Goal: Find specific page/section: Find specific page/section

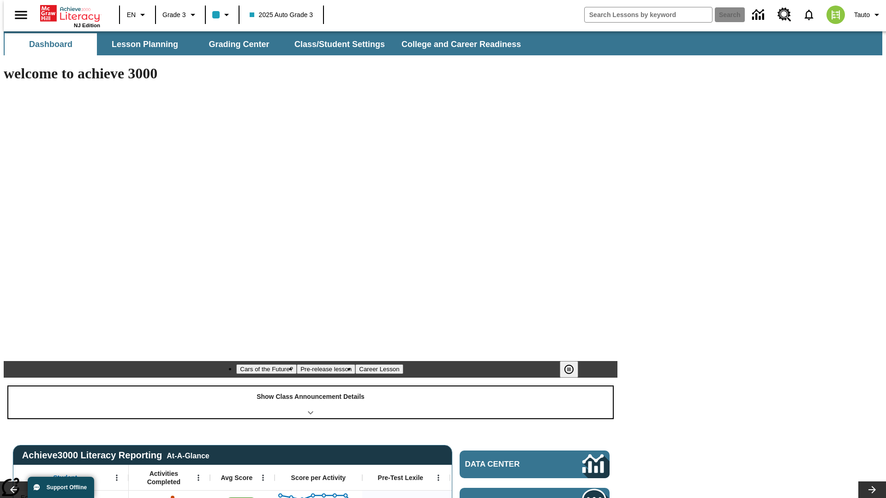
click at [310, 387] on div "Show Class Announcement Details" at bounding box center [310, 403] width 604 height 32
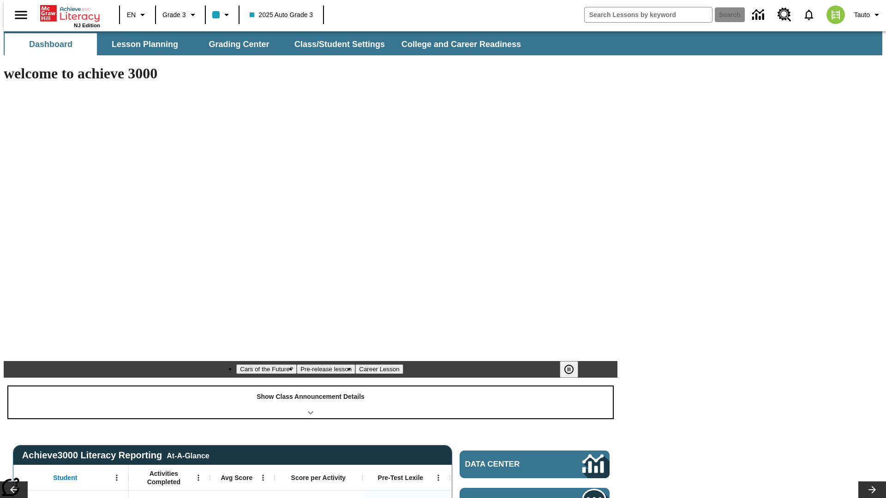
click at [310, 387] on div "Show Class Announcement Details" at bounding box center [310, 403] width 604 height 32
